Goal: Navigation & Orientation: Find specific page/section

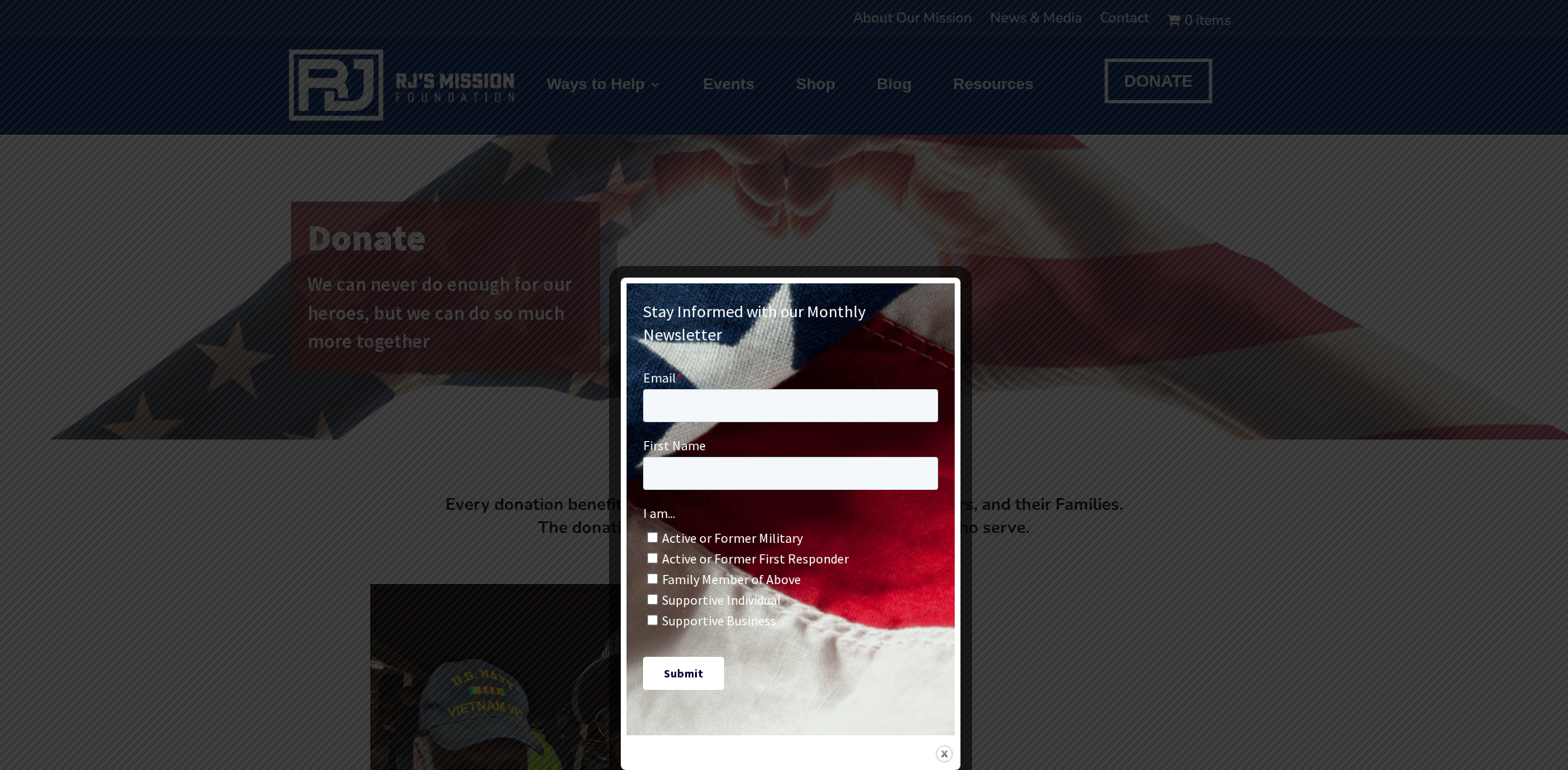
click at [952, 745] on img at bounding box center [945, 754] width 17 height 17
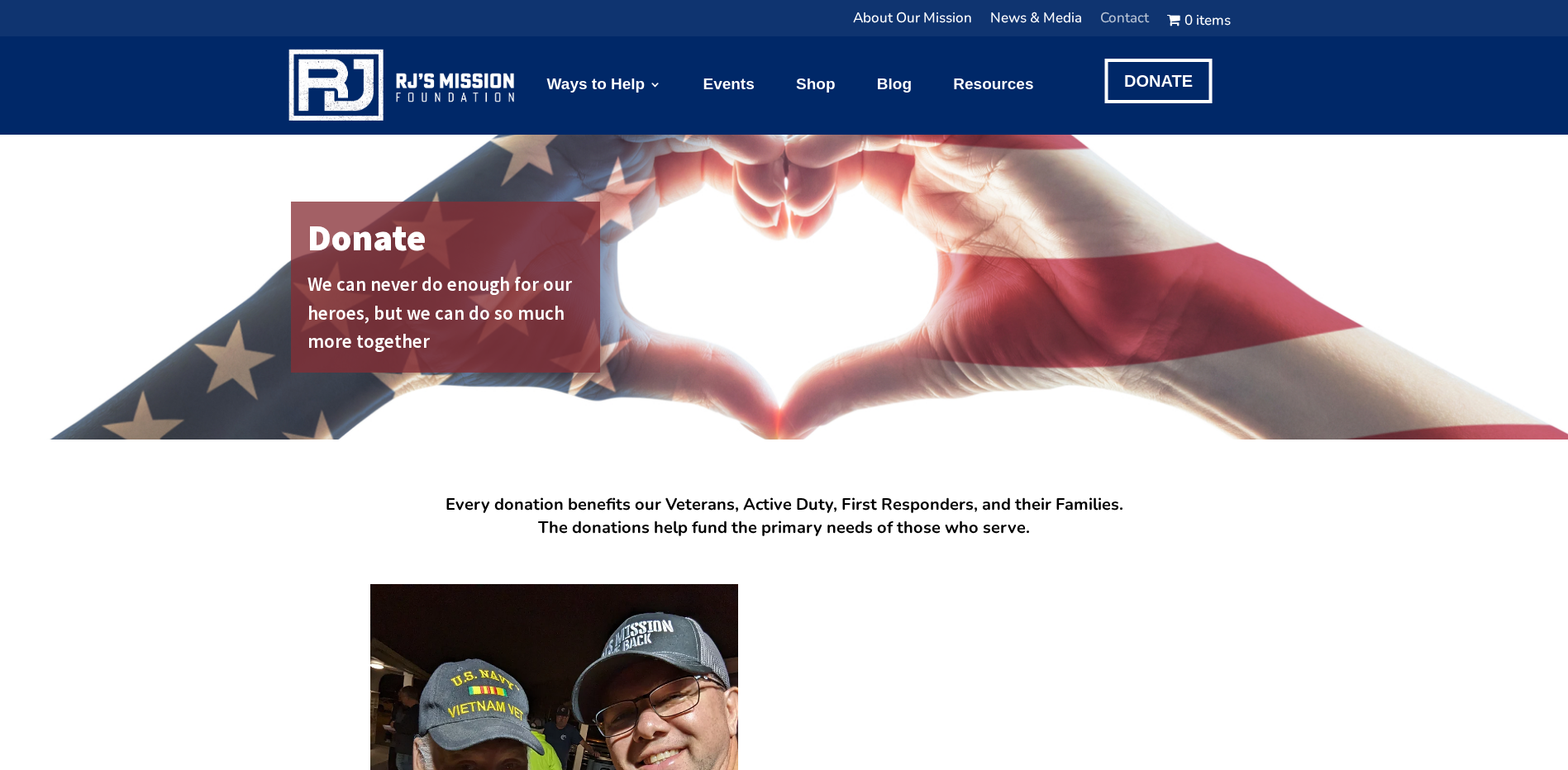
click at [1133, 20] on link "Contact" at bounding box center [1124, 23] width 48 height 20
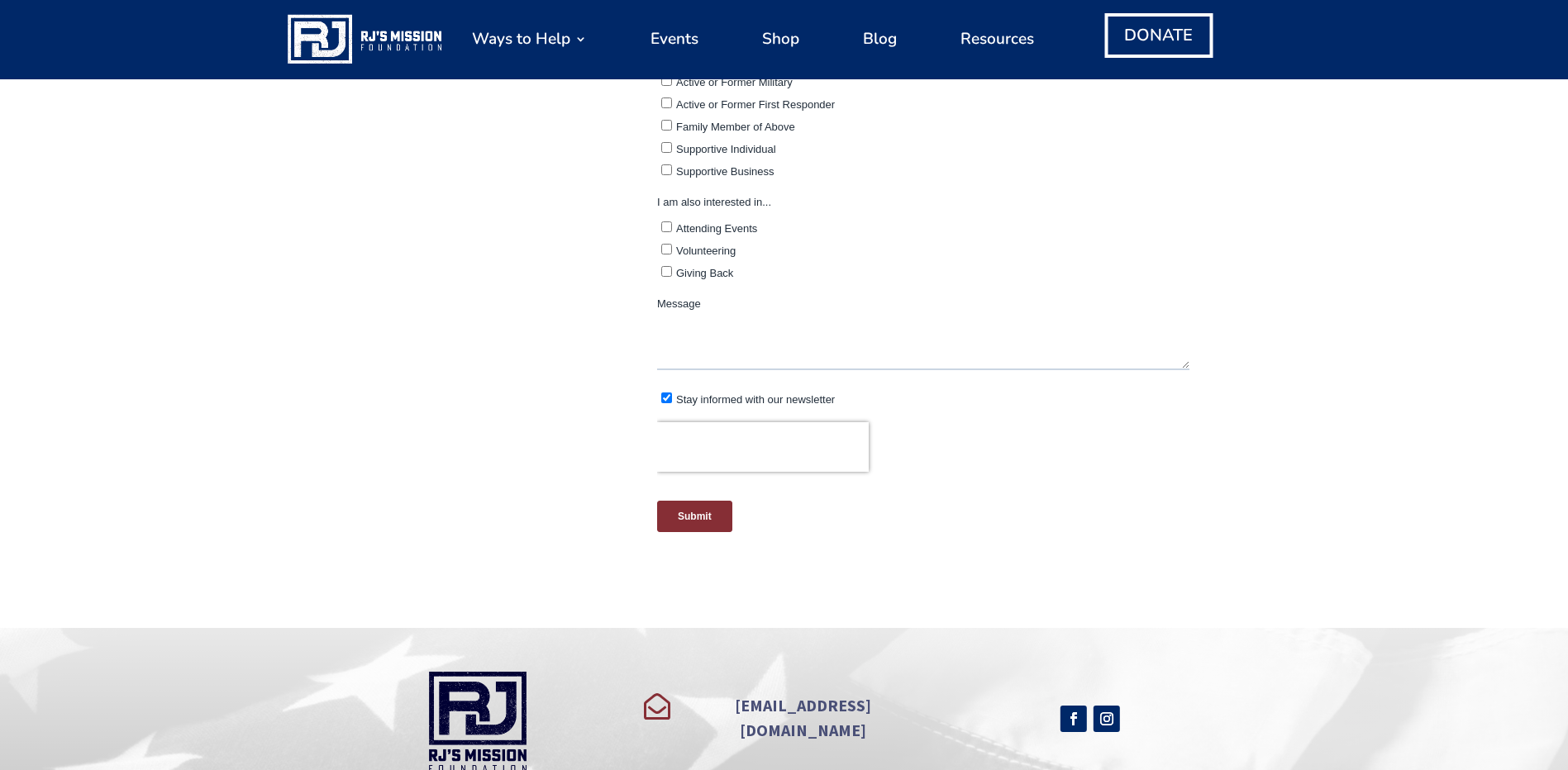
scroll to position [1115, 0]
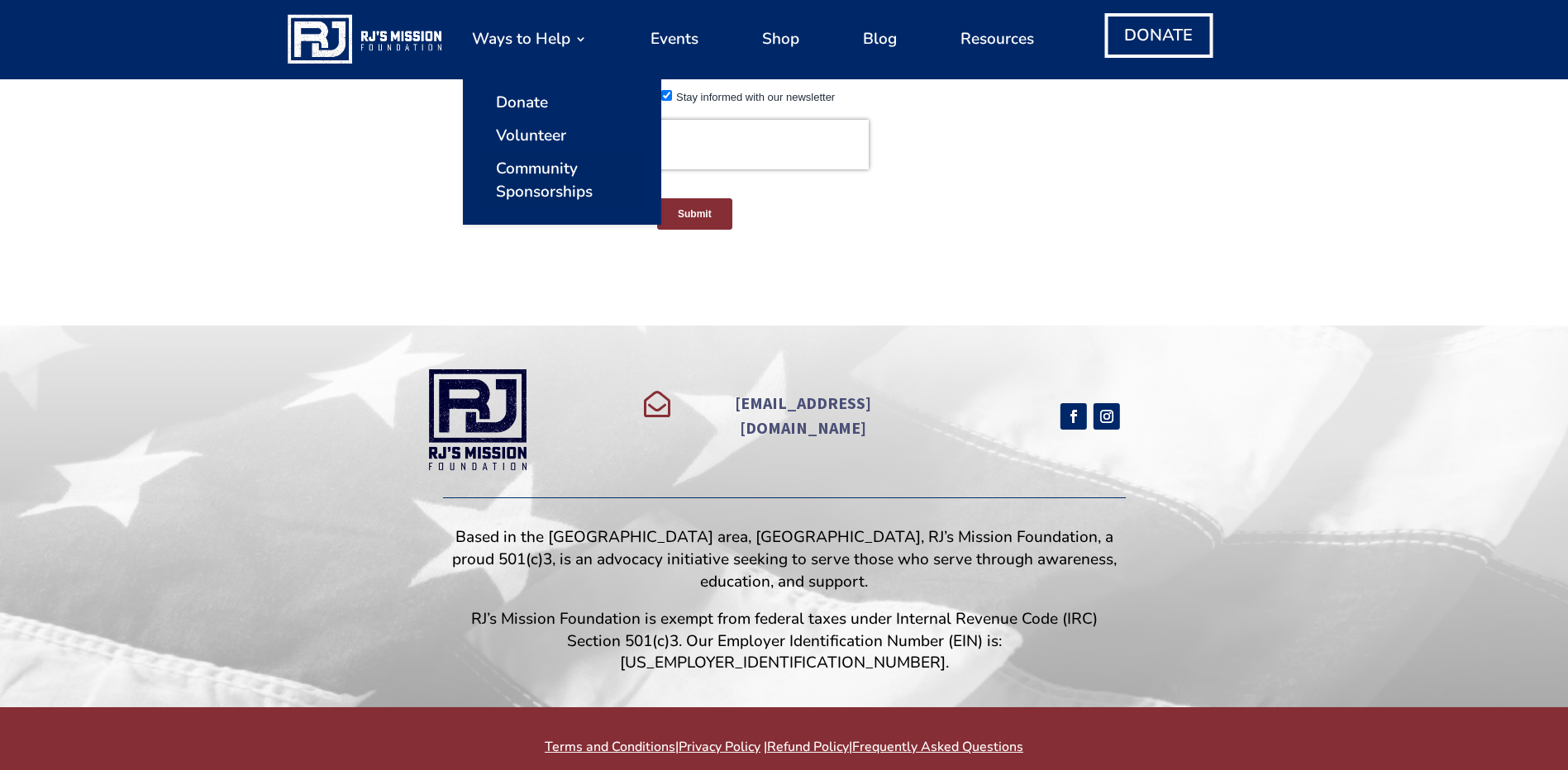
click at [529, 172] on link "Community Sponsorships" at bounding box center [562, 180] width 165 height 56
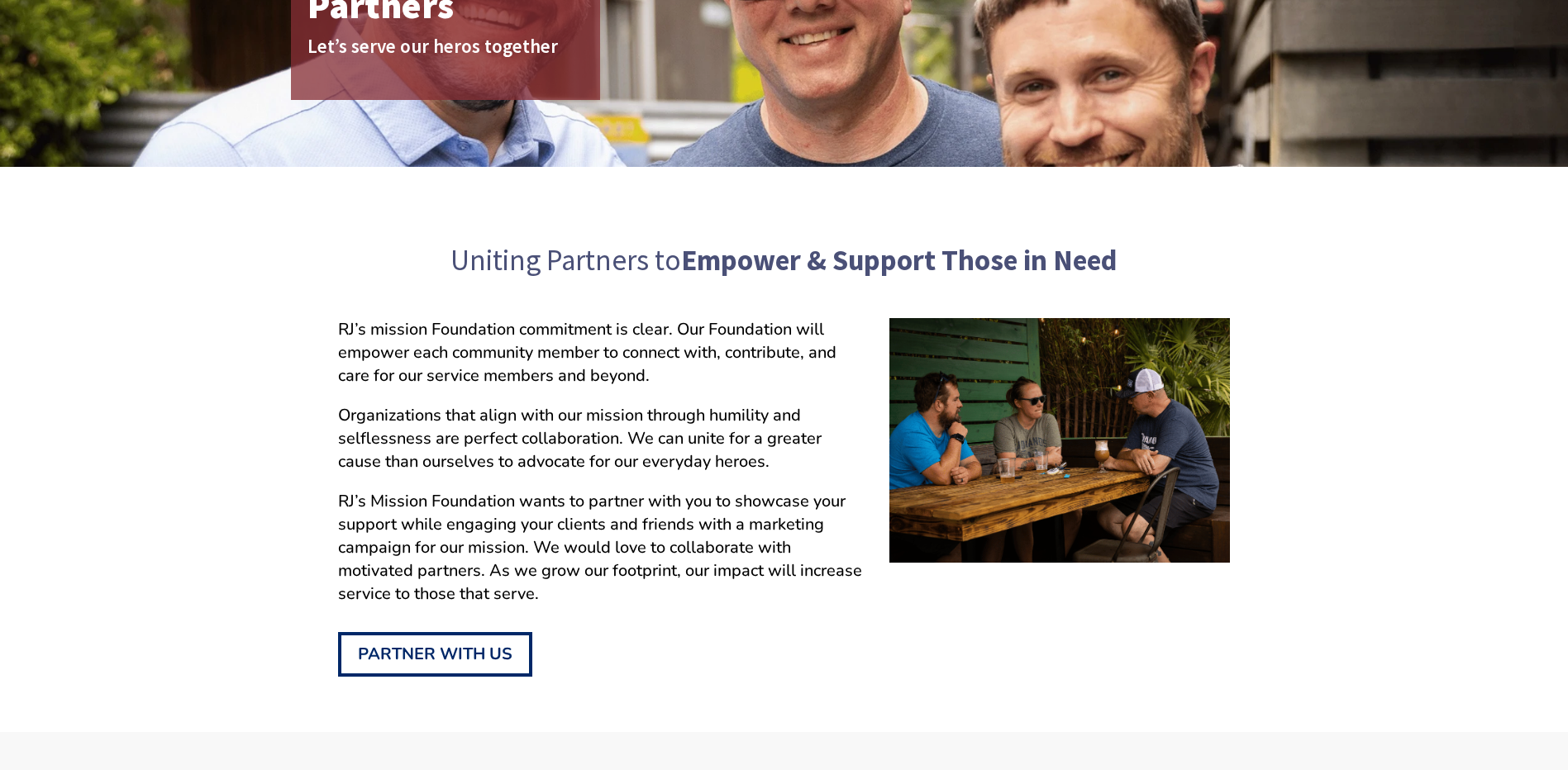
scroll to position [413, 0]
